Goal: Navigation & Orientation: Find specific page/section

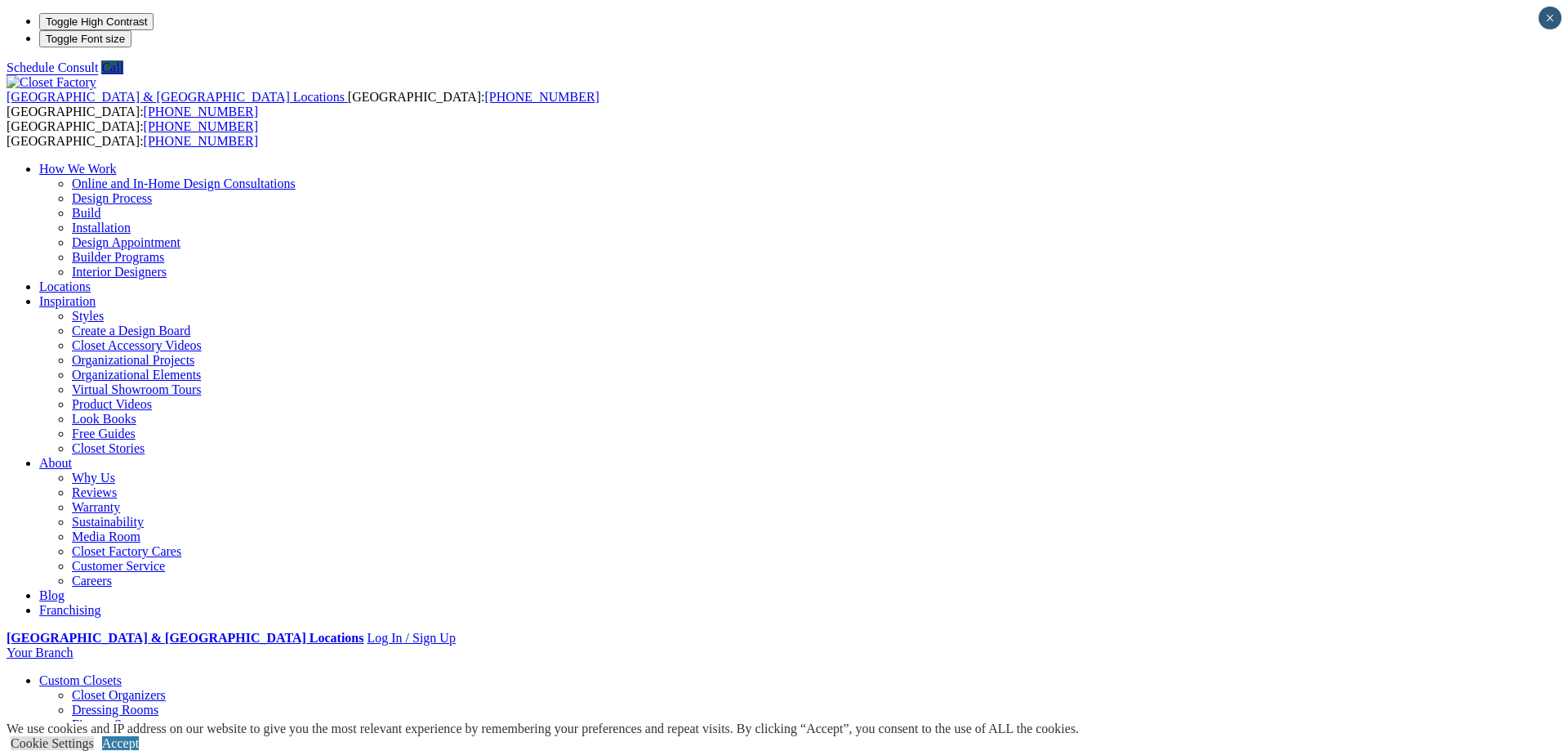
click at [166, 688] on link "Closet Organizers" at bounding box center [118, 694] width 94 height 14
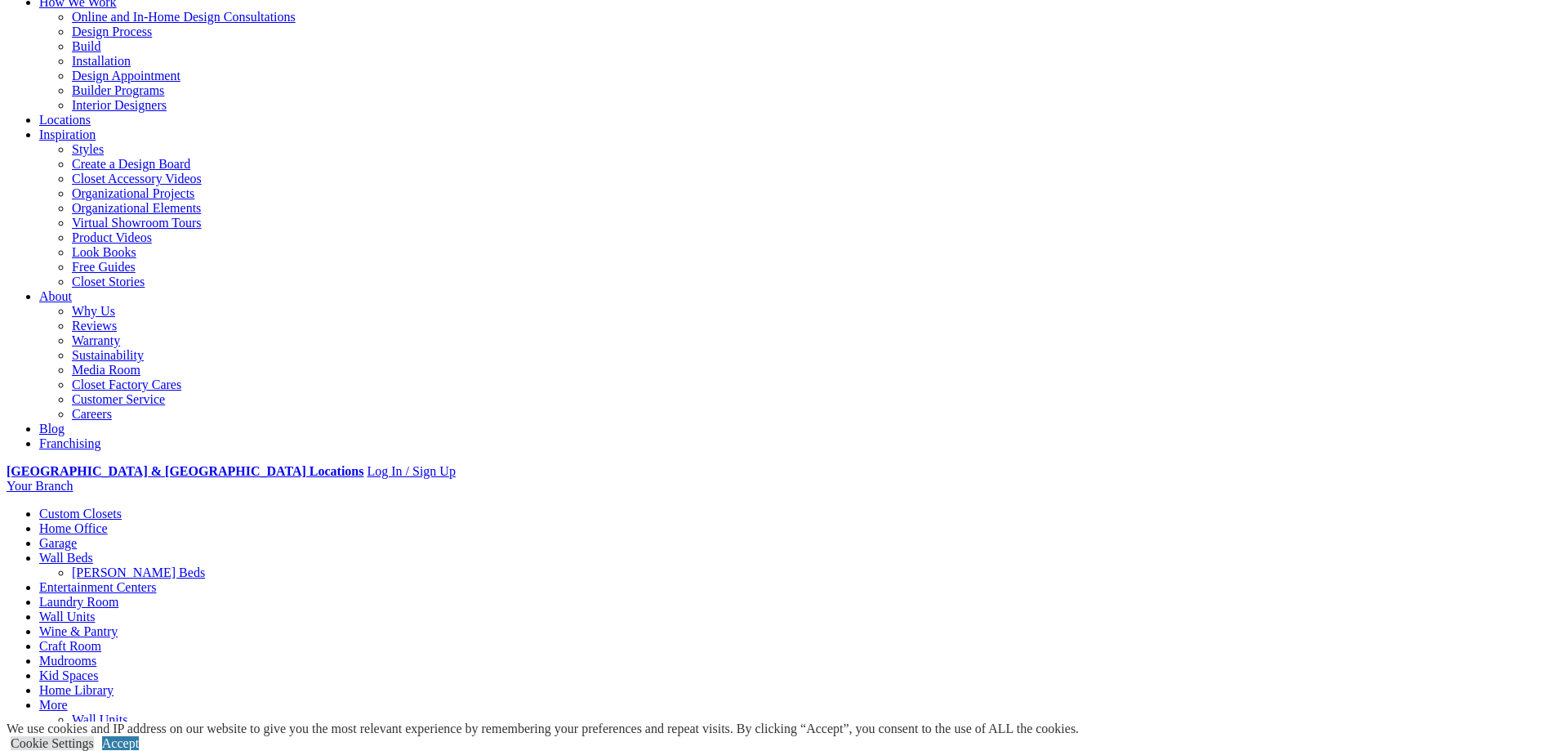
scroll to position [250, 0]
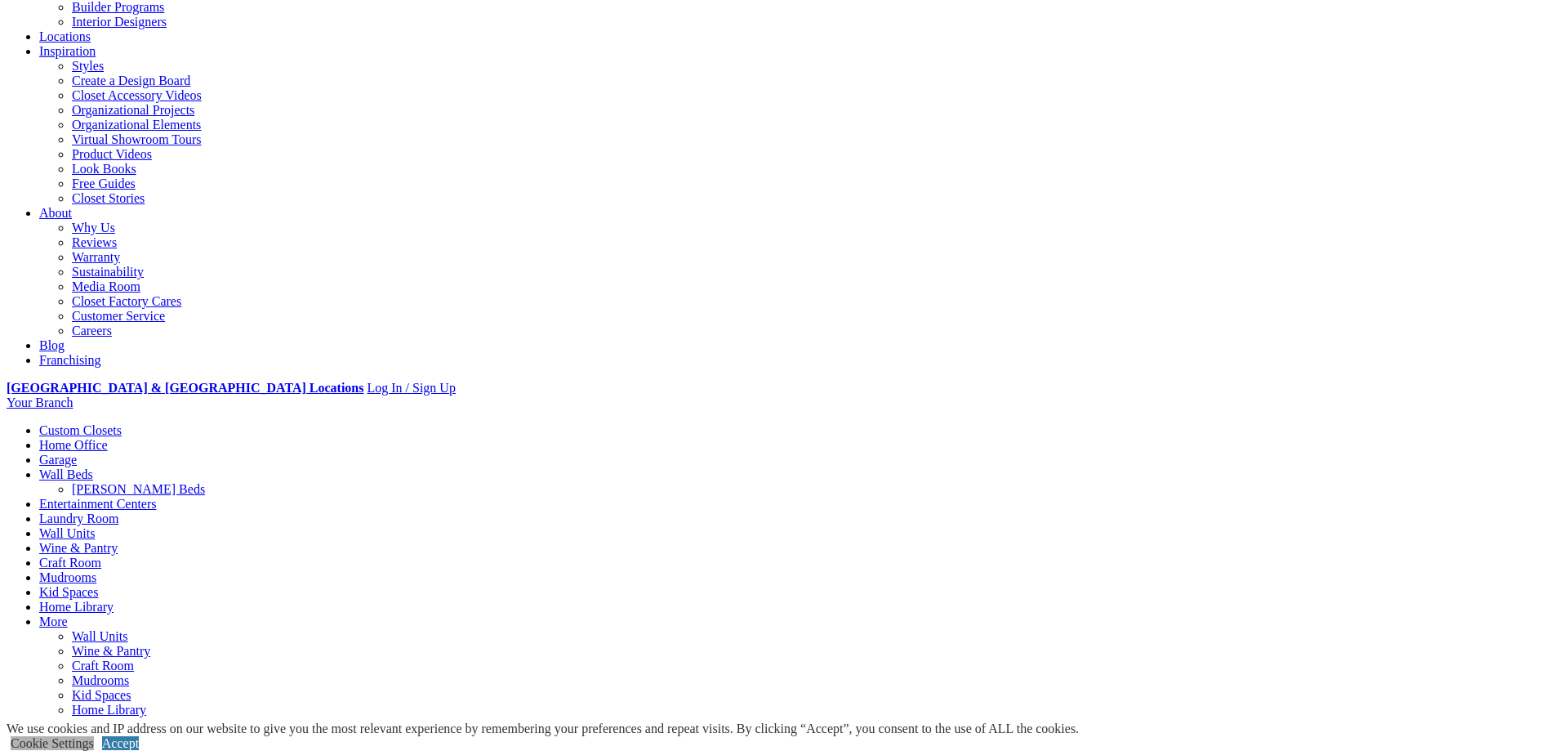
click at [94, 736] on link "Cookie Settings" at bounding box center [53, 743] width 83 height 14
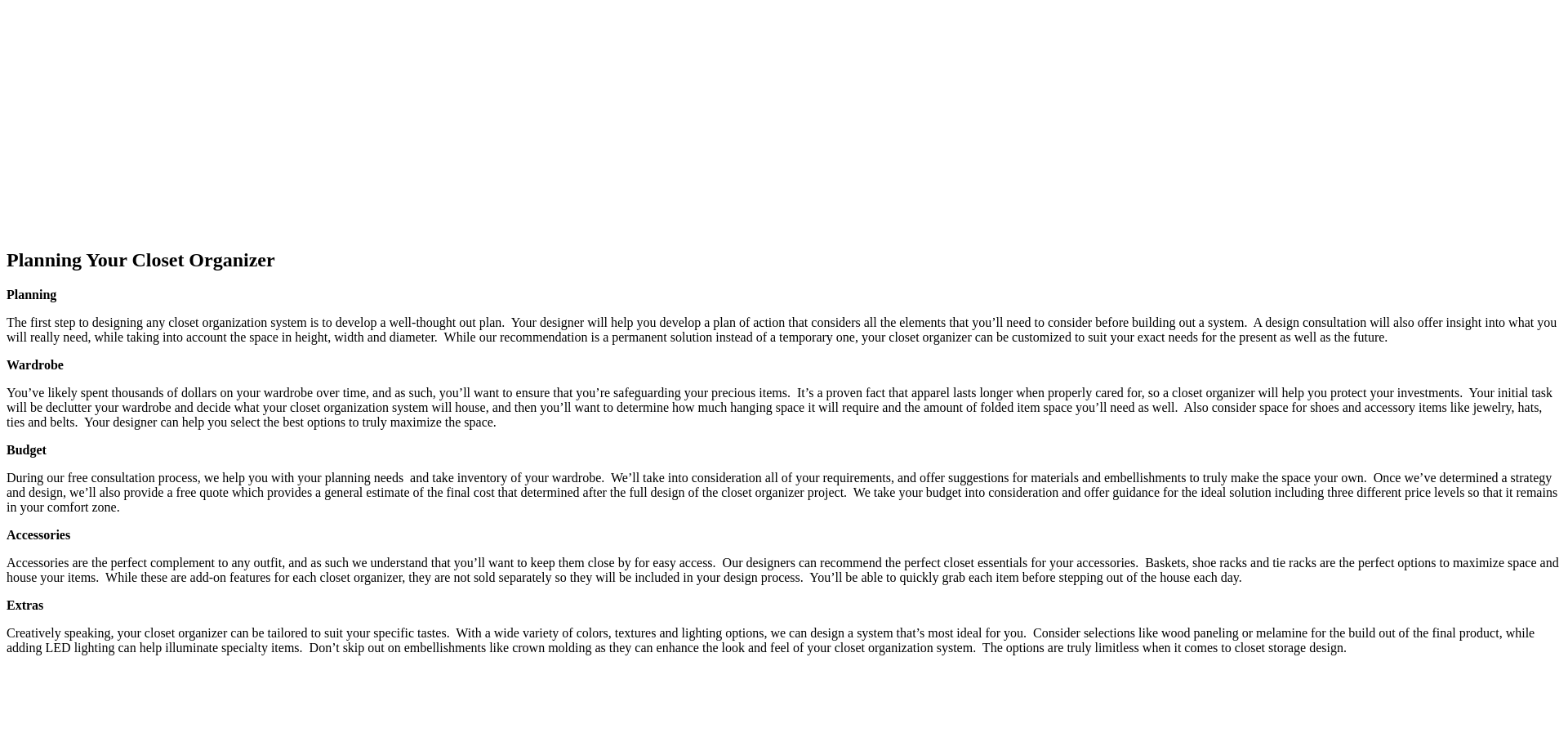
scroll to position [1667, 0]
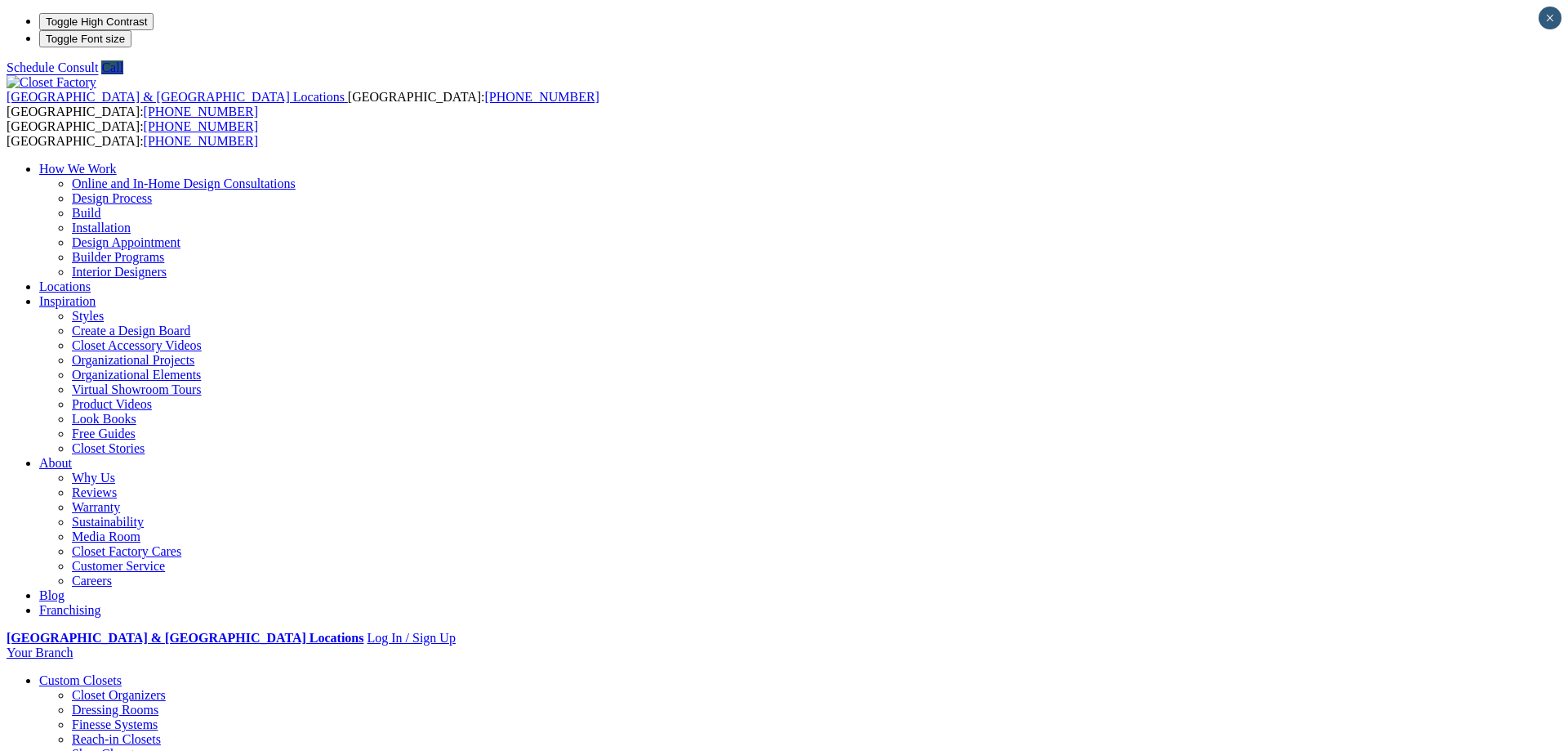
click at [101, 206] on link "Build" at bounding box center [86, 213] width 30 height 14
